Goal: Transaction & Acquisition: Purchase product/service

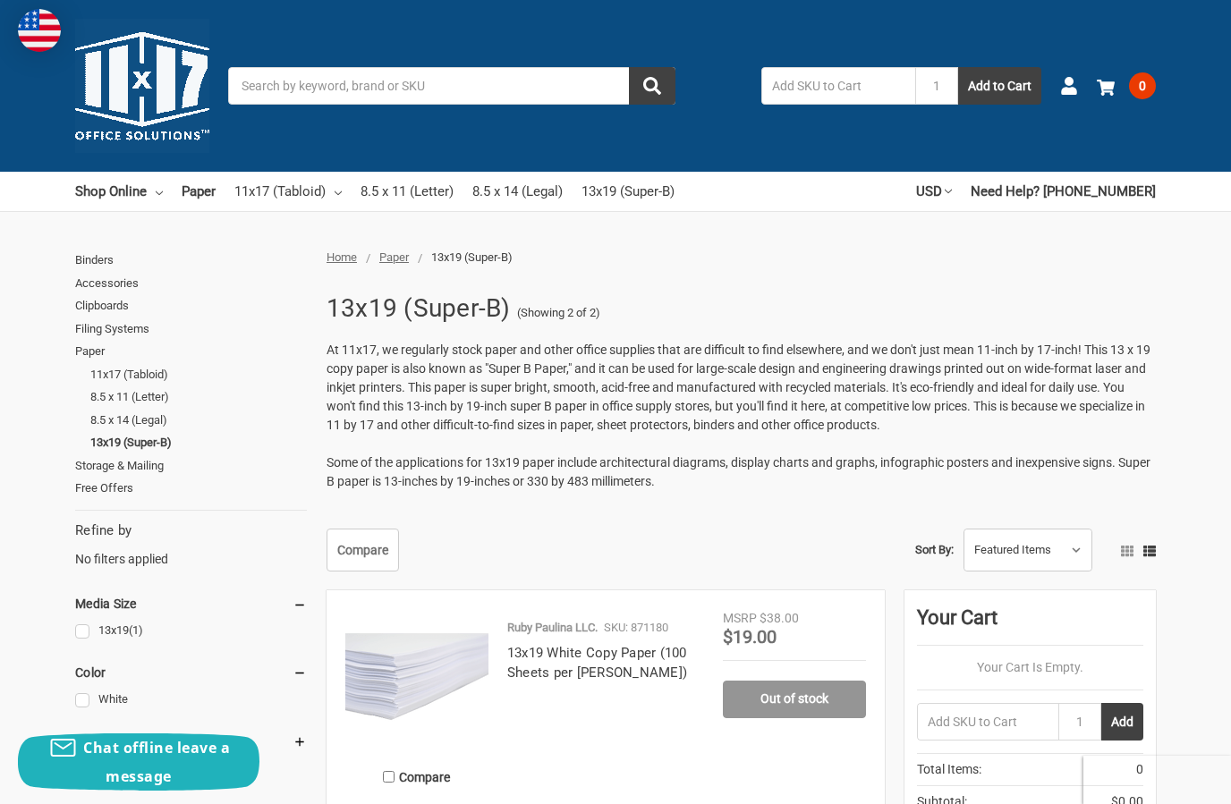
click at [137, 373] on link "11x17 (Tabloid)" at bounding box center [198, 374] width 216 height 23
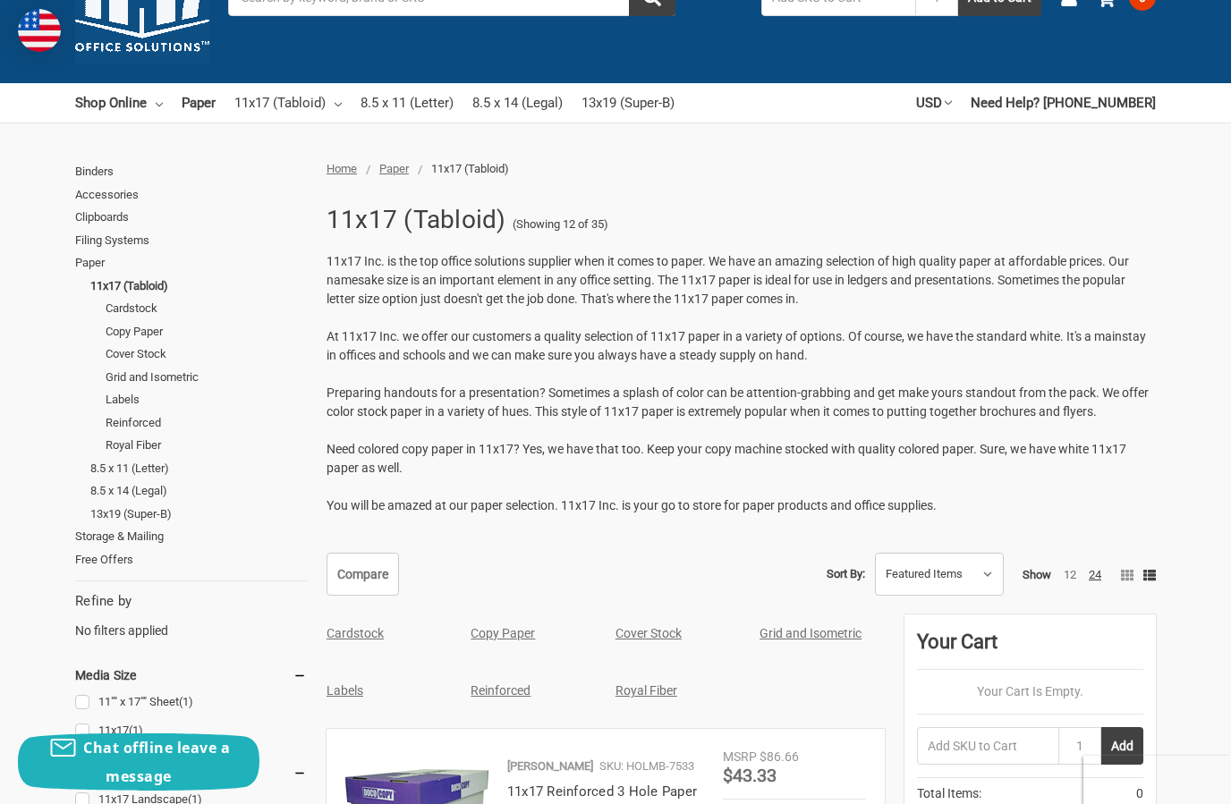
scroll to position [83, 0]
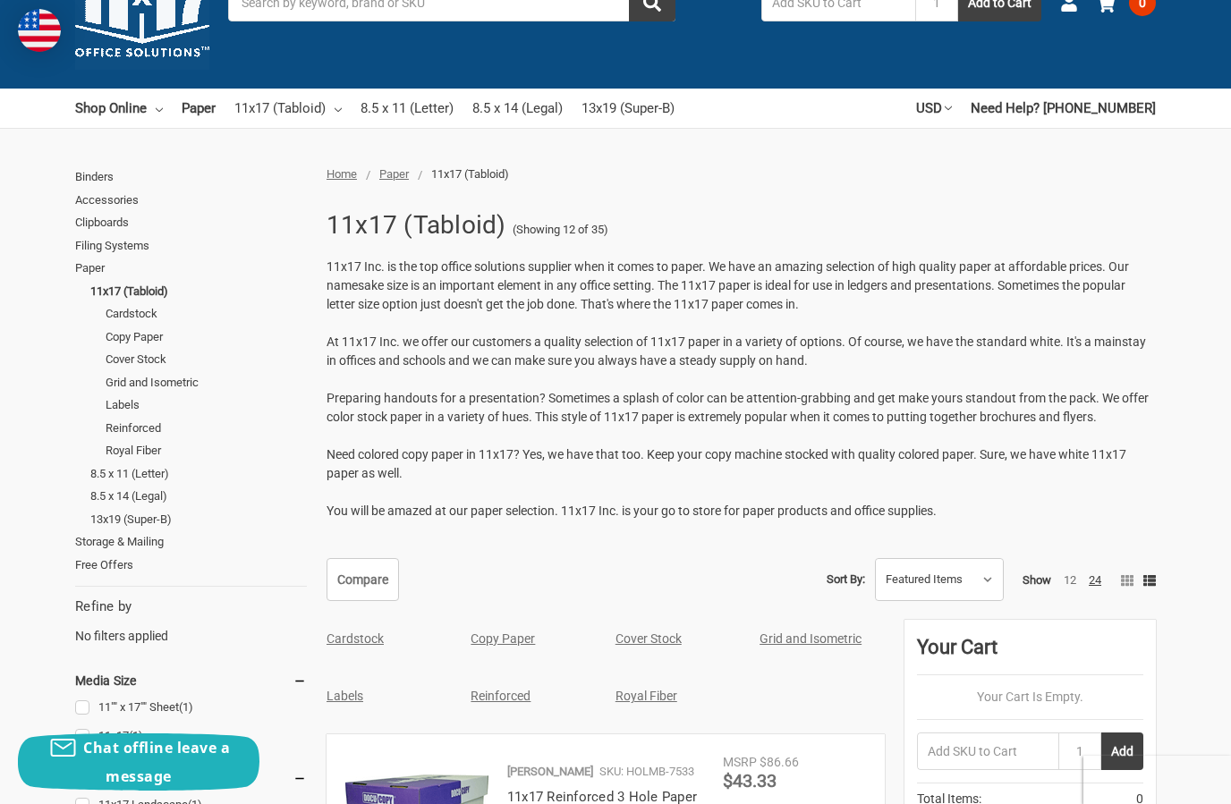
click at [154, 340] on link "Copy Paper" at bounding box center [206, 337] width 201 height 23
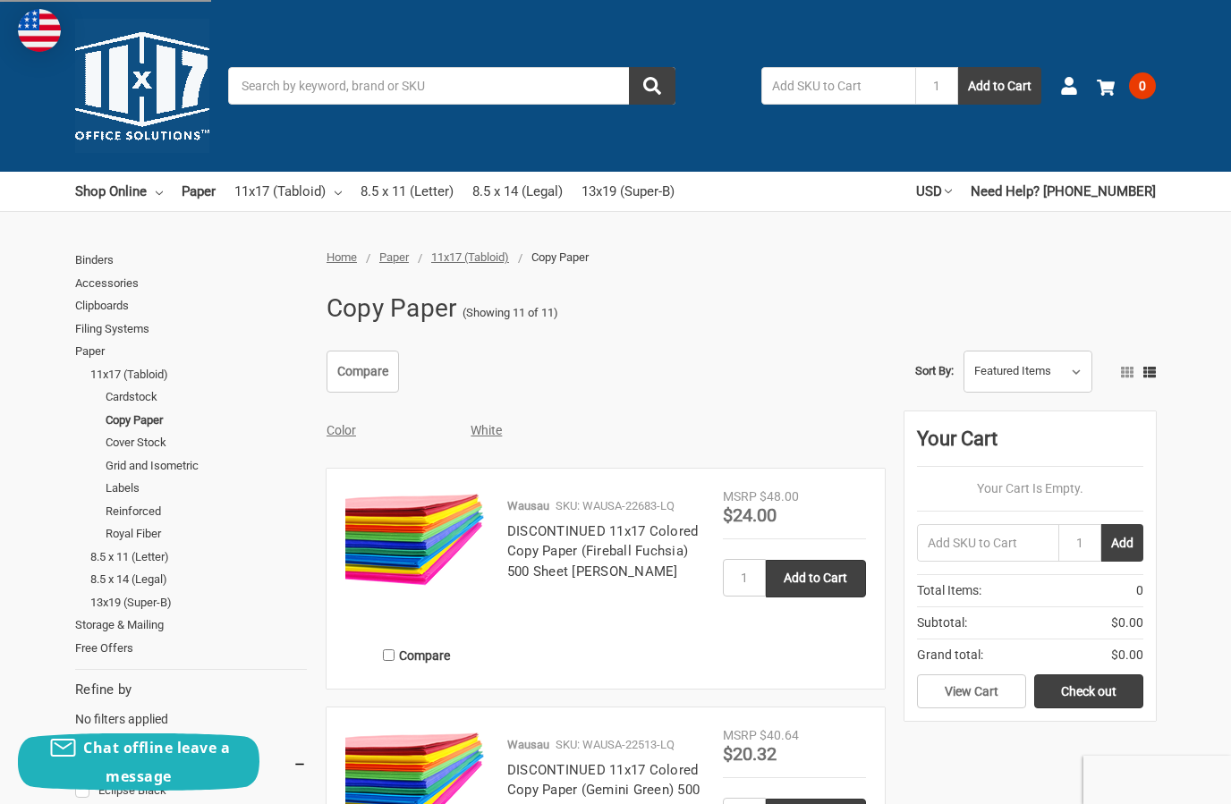
click at [138, 378] on link "11x17 (Tabloid)" at bounding box center [198, 374] width 216 height 23
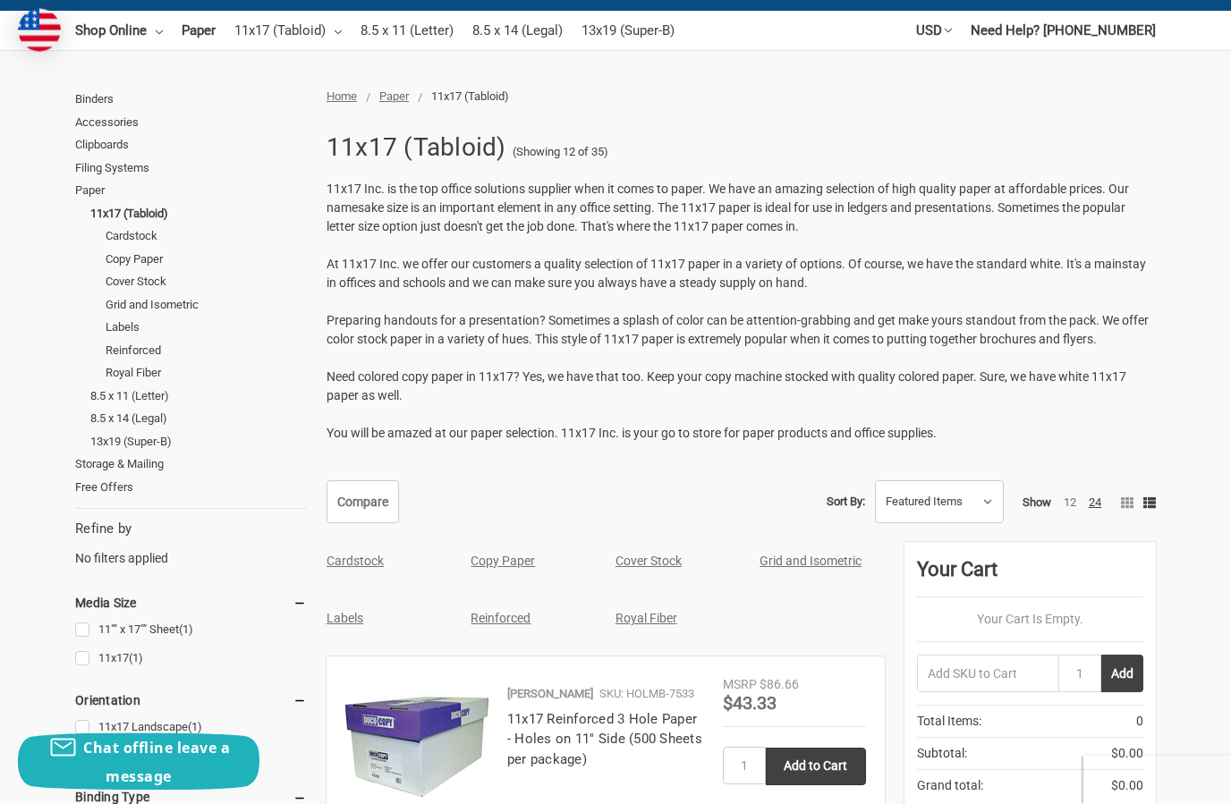
scroll to position [161, 0]
click at [651, 616] on link "Royal Fiber" at bounding box center [646, 618] width 62 height 14
